Goal: Information Seeking & Learning: Understand process/instructions

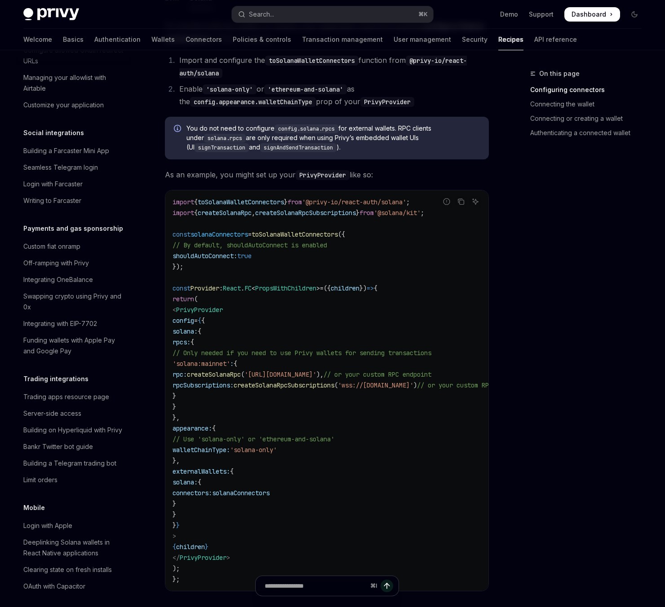
scroll to position [219, 0]
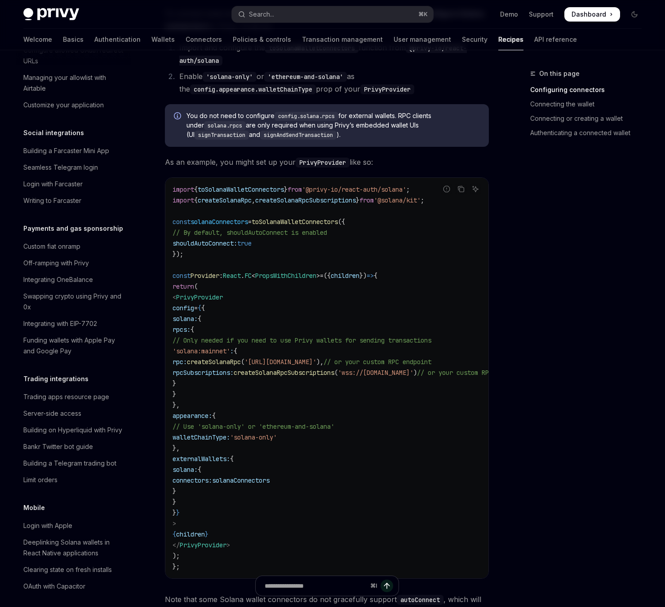
drag, startPoint x: 237, startPoint y: 279, endPoint x: 193, endPoint y: 260, distance: 48.3
click at [193, 260] on code "import { toSolanaWalletConnectors } from '@privy-io/react-auth/solana' ; import…" at bounding box center [360, 378] width 374 height 388
click at [305, 218] on span "toSolanaWalletConnectors" at bounding box center [295, 222] width 86 height 8
copy span "toSolanaWalletConnectors"
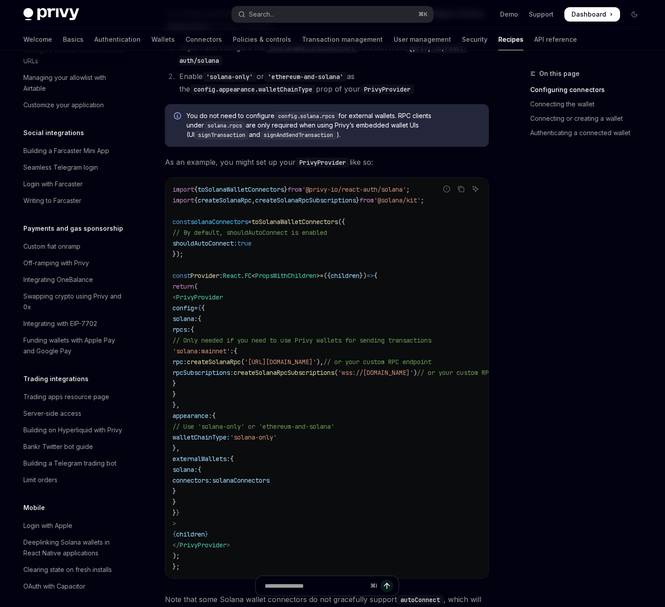
drag, startPoint x: 331, startPoint y: 369, endPoint x: 316, endPoint y: 368, distance: 14.9
click at [316, 368] on code "import { toSolanaWalletConnectors } from '@privy-io/react-auth/solana' ; import…" at bounding box center [360, 378] width 374 height 388
click at [318, 376] on code "import { toSolanaWalletConnectors } from '@privy-io/react-auth/solana' ; import…" at bounding box center [360, 378] width 374 height 388
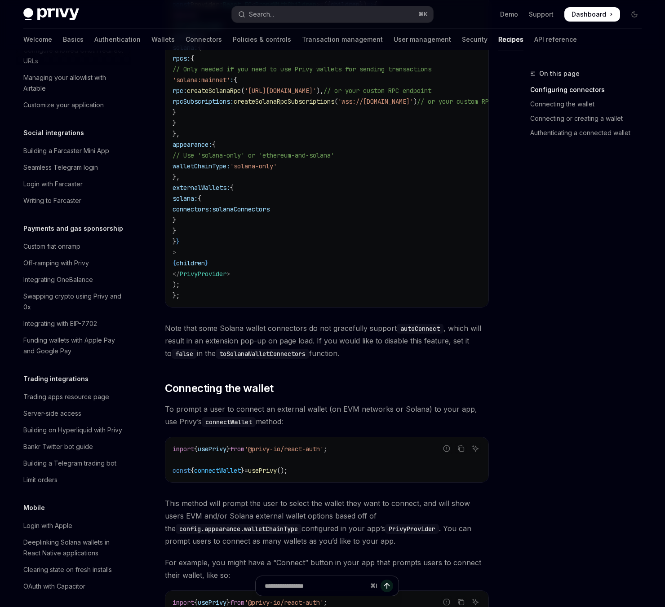
scroll to position [496, 0]
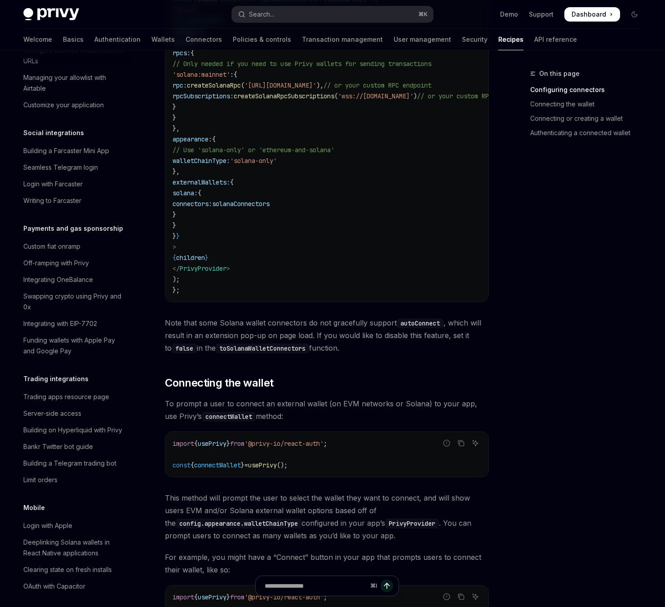
click at [277, 461] on span "usePrivy" at bounding box center [262, 465] width 29 height 8
copy span "usePrivy"
